Goal: Information Seeking & Learning: Learn about a topic

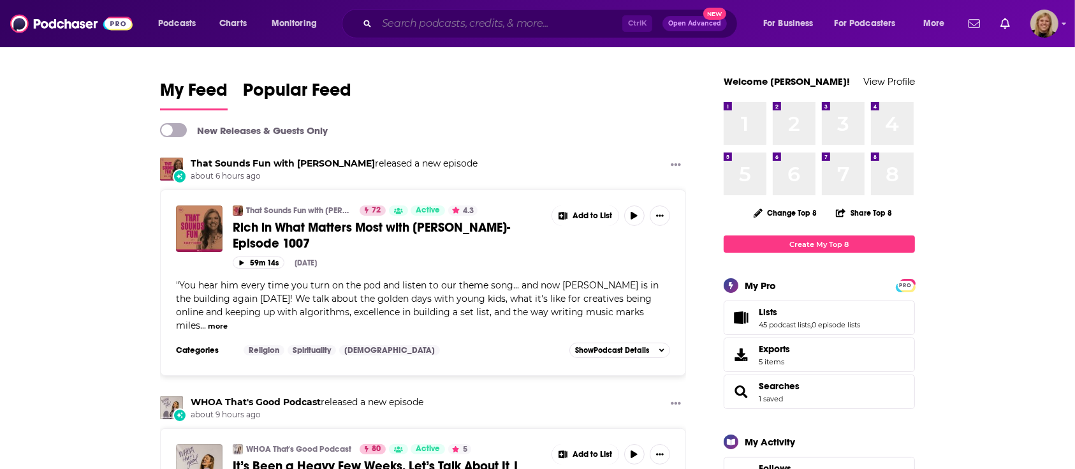
click at [501, 15] on input "Search podcasts, credits, & more..." at bounding box center [499, 23] width 245 height 20
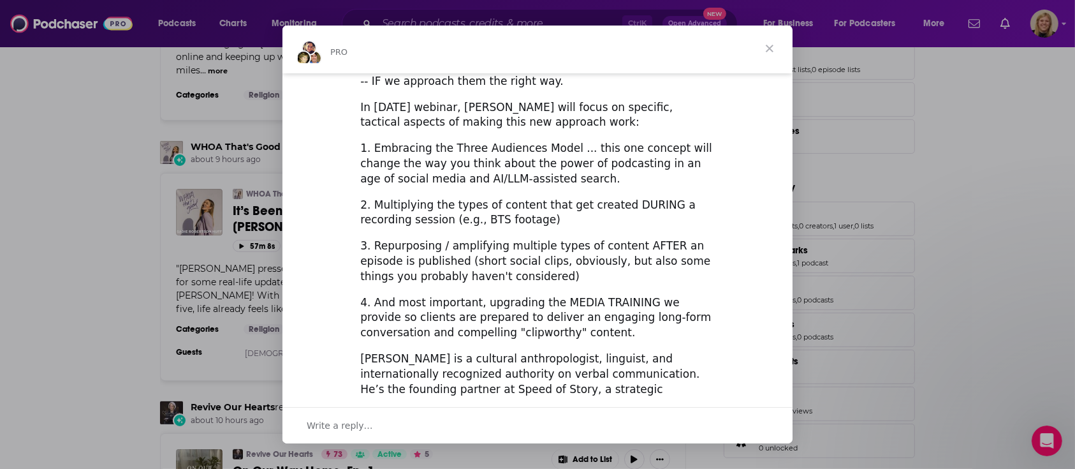
scroll to position [425, 0]
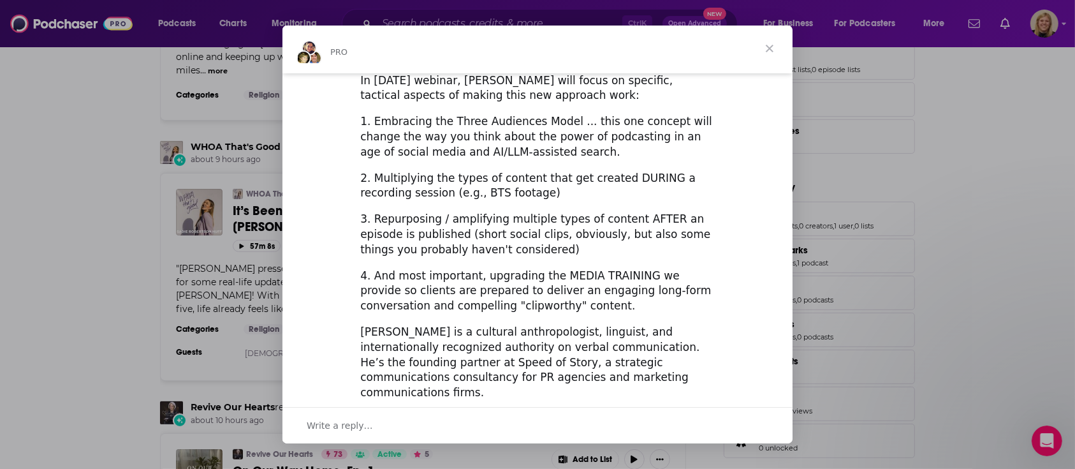
drag, startPoint x: 334, startPoint y: 206, endPoint x: 716, endPoint y: 176, distance: 383.0
click at [716, 176] on div "Small Audience, Big Results: Redefining the Role of "Reach" in Podcasting ​ Tim…" at bounding box center [537, 66] width 510 height 835
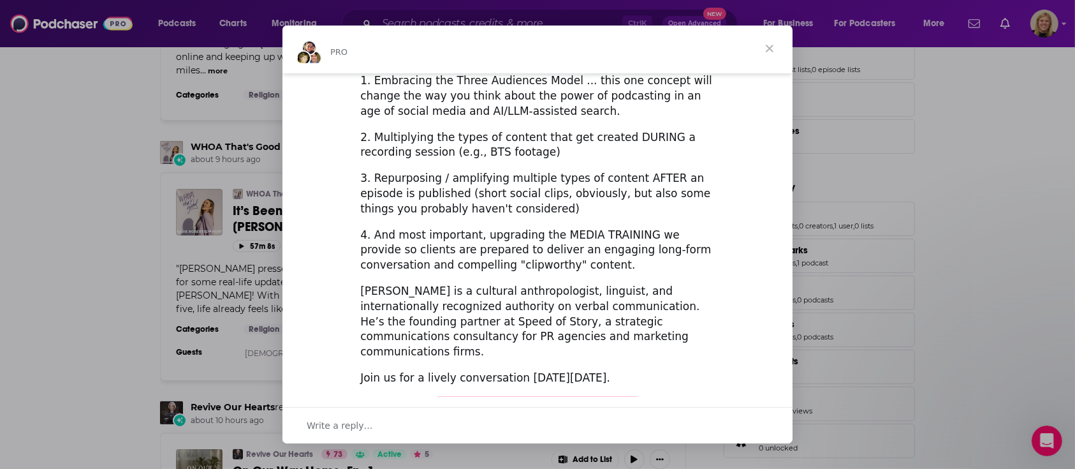
click at [771, 50] on span "Close" at bounding box center [769, 48] width 46 height 46
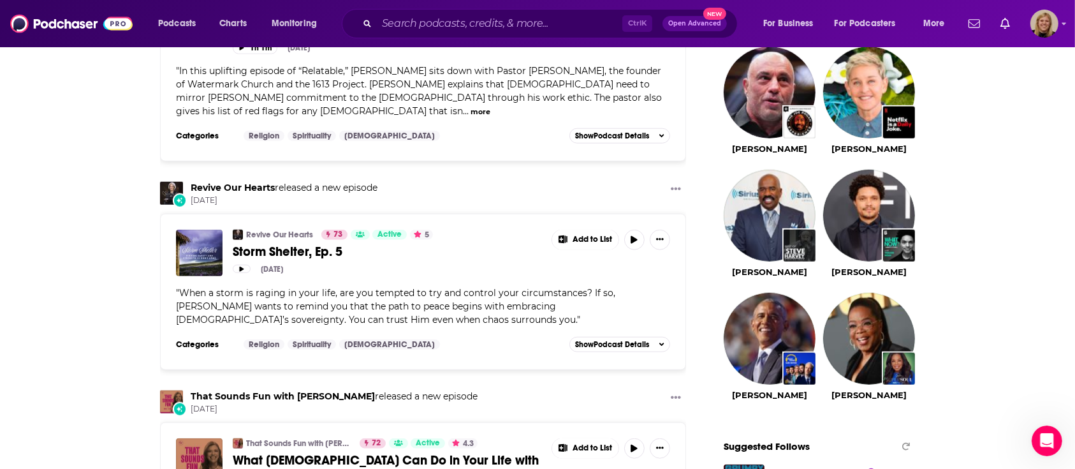
scroll to position [1190, 0]
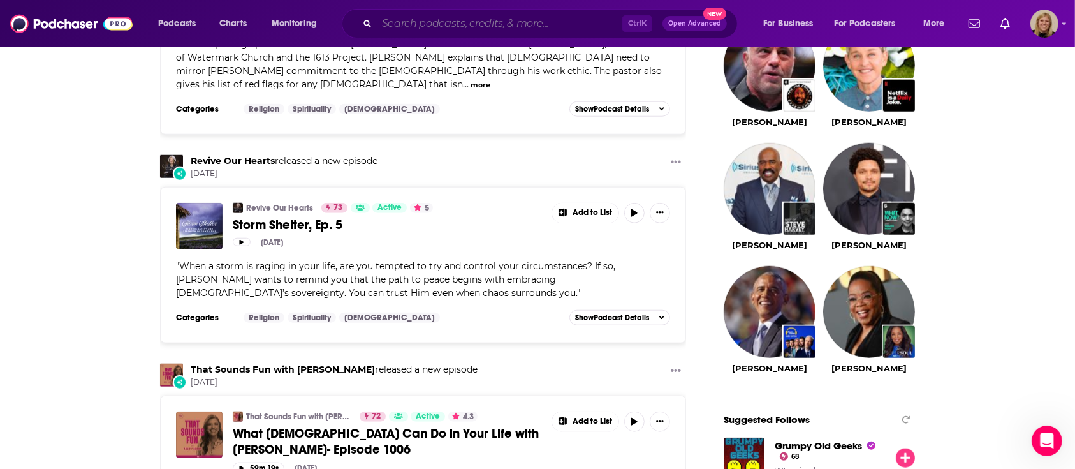
click at [437, 22] on input "Search podcasts, credits, & more..." at bounding box center [499, 23] width 245 height 20
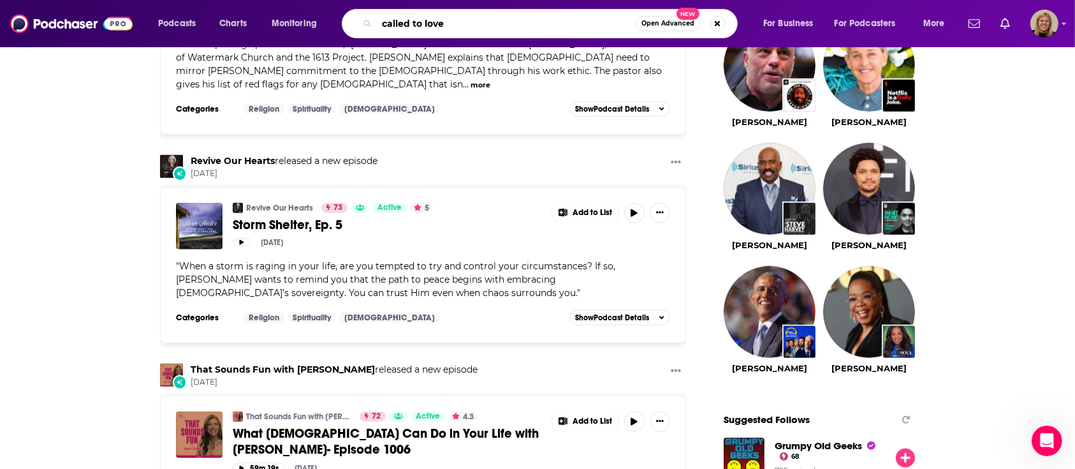
type input "called to love"
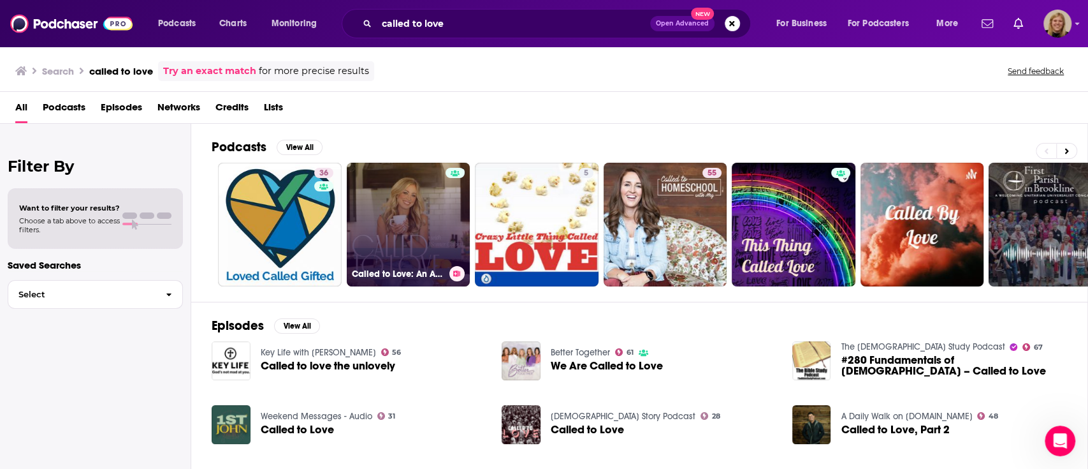
click at [420, 207] on link "Called to Love: An Adoption Podcast for [DEMOGRAPHIC_DATA] Parents - [DEMOGRAPH…" at bounding box center [409, 225] width 124 height 124
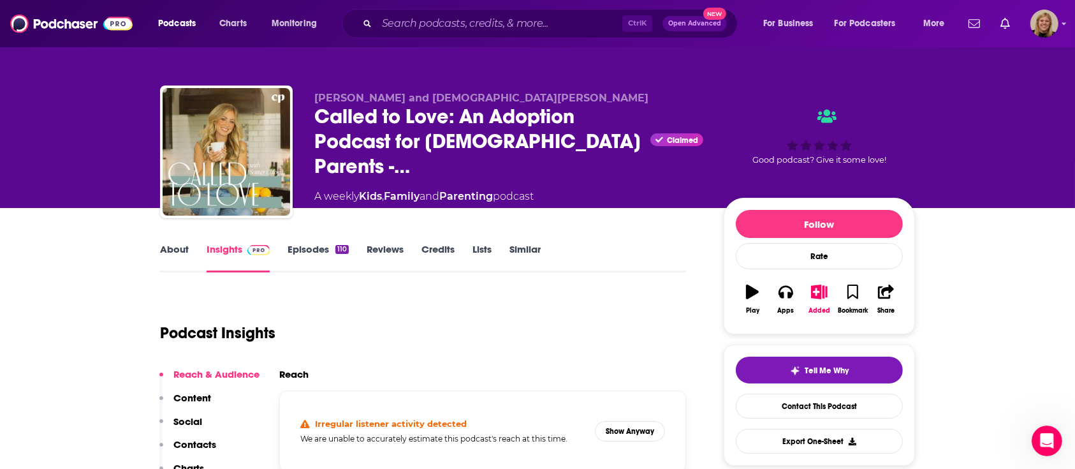
click at [318, 246] on link "Episodes 110" at bounding box center [317, 257] width 61 height 29
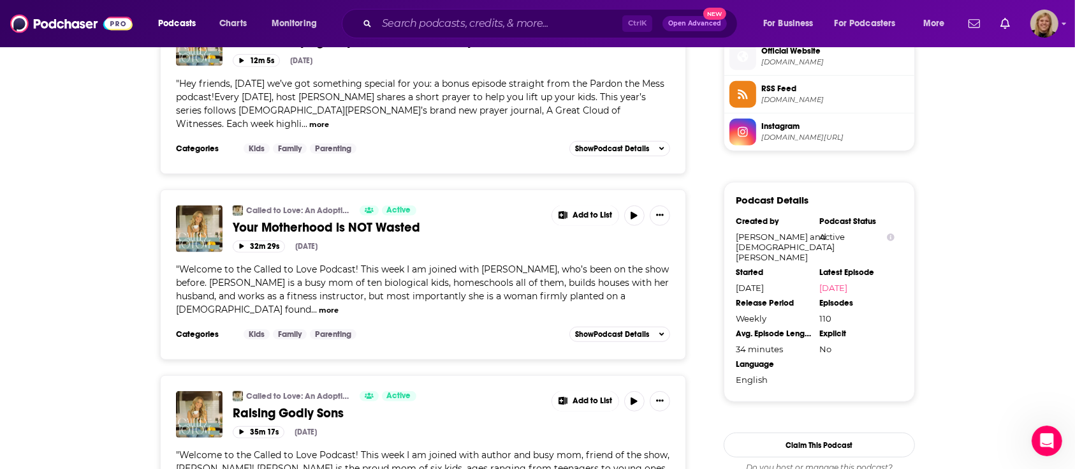
scroll to position [1105, 0]
